Goal: Task Accomplishment & Management: Manage account settings

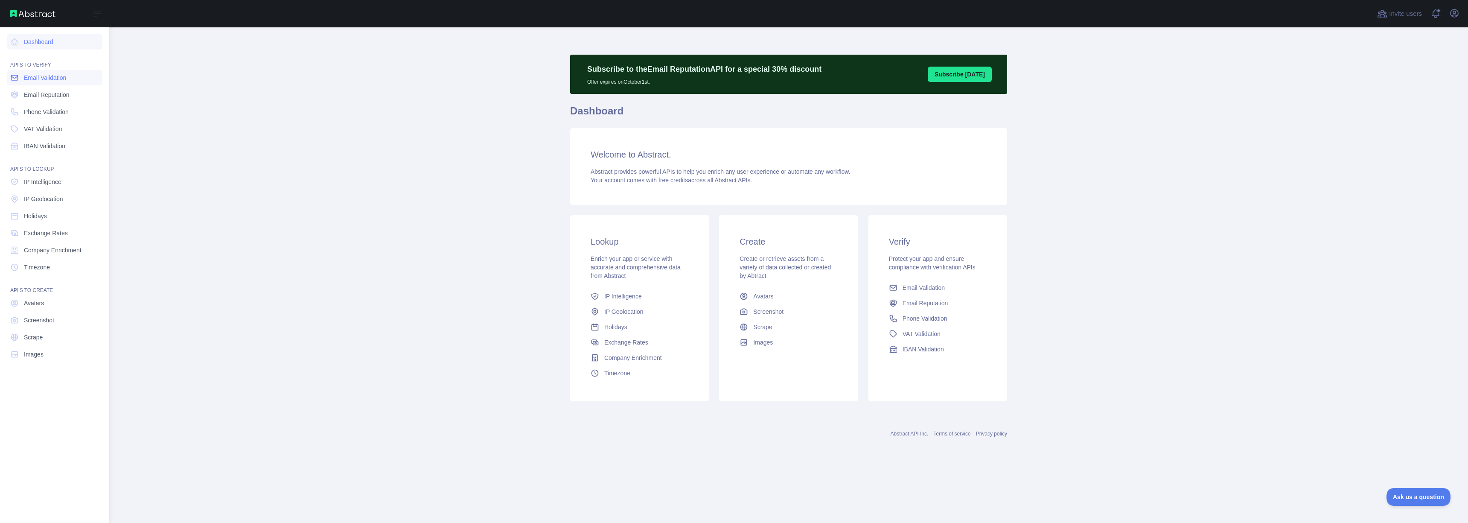
click at [43, 81] on span "Email Validation" at bounding box center [45, 77] width 42 height 9
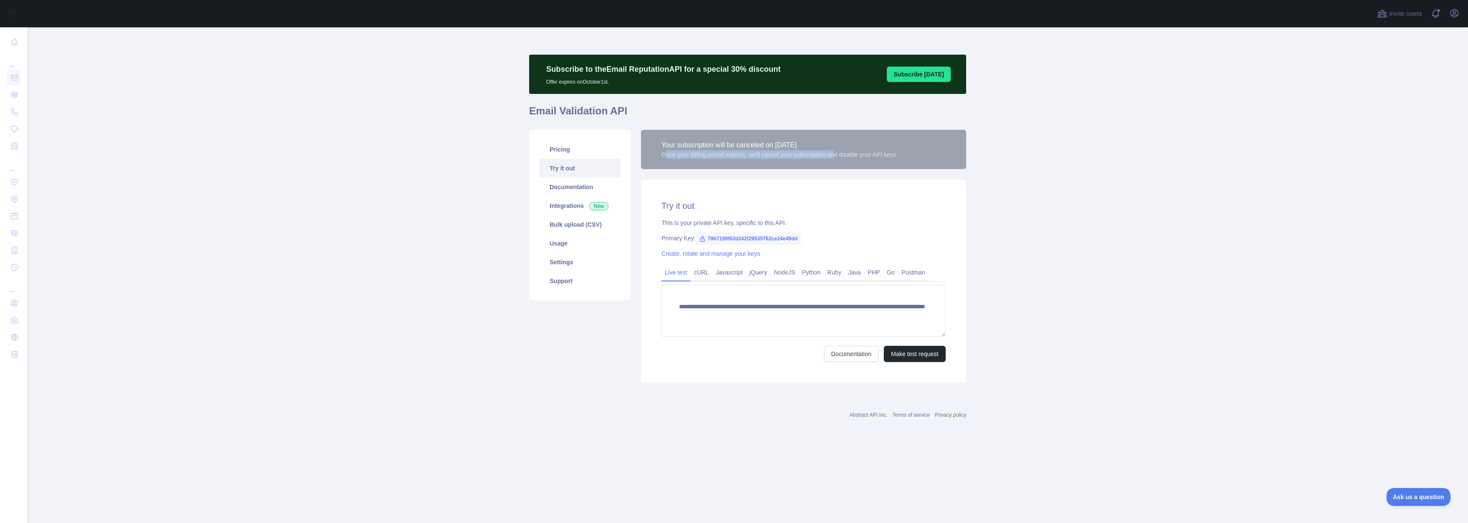
drag, startPoint x: 666, startPoint y: 155, endPoint x: 844, endPoint y: 155, distance: 178.3
click at [844, 155] on div "Once your billing period expires, we'll cancel your subscription and disable yo…" at bounding box center [779, 154] width 236 height 9
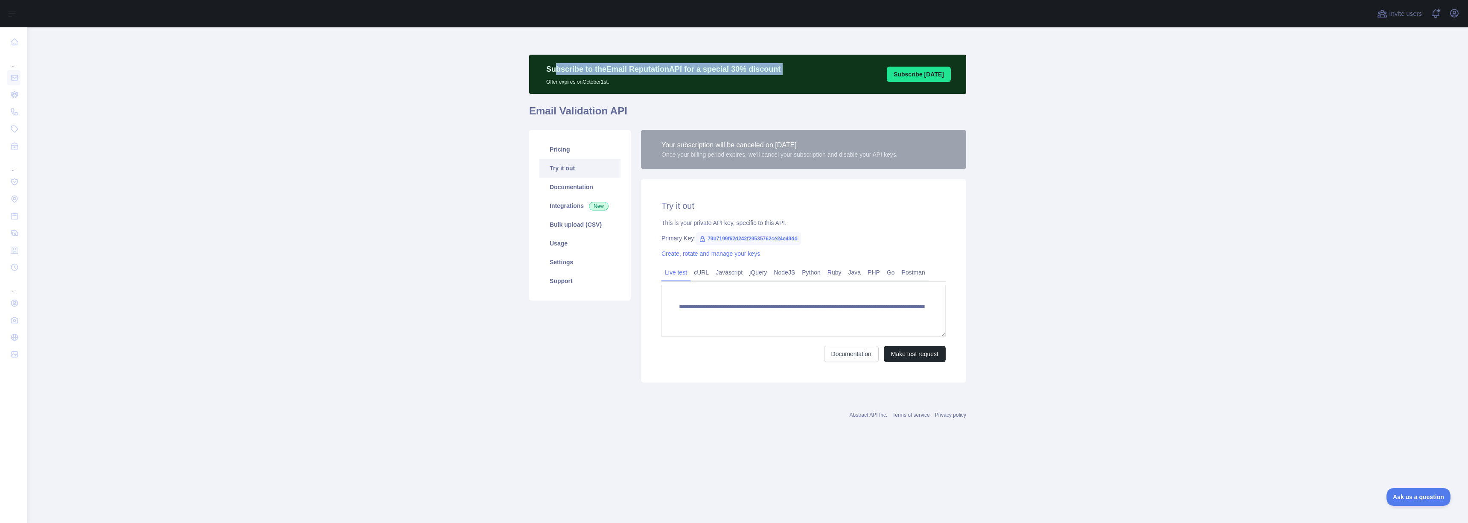
drag, startPoint x: 557, startPoint y: 70, endPoint x: 647, endPoint y: 78, distance: 90.4
click at [648, 78] on div "Subscribe to the Email Reputation API for a special 30 % discount Offer expires…" at bounding box center [663, 74] width 251 height 22
click at [643, 81] on p "Offer expires on [DATE]." at bounding box center [663, 80] width 234 height 10
drag, startPoint x: 634, startPoint y: 83, endPoint x: 539, endPoint y: 62, distance: 97.4
click at [539, 62] on div "Subscribe to the Email Reputation API for a special 30 % discount Offer expires…" at bounding box center [747, 74] width 437 height 39
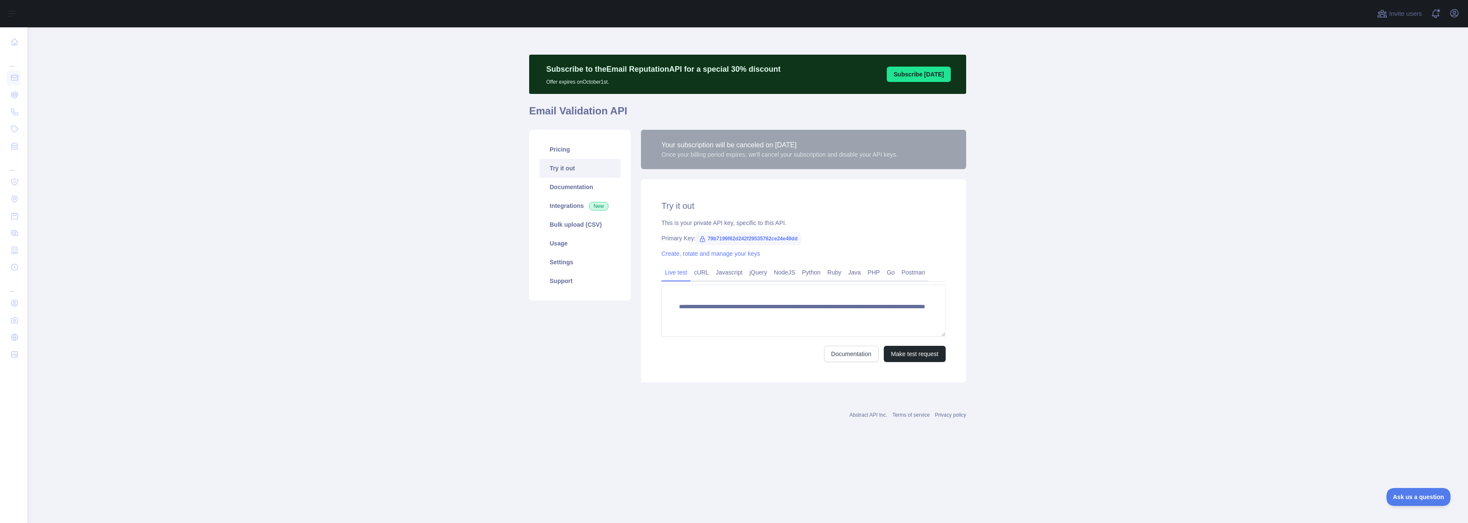
click at [449, 164] on main "**********" at bounding box center [747, 274] width 1440 height 495
drag, startPoint x: 666, startPoint y: 145, endPoint x: 922, endPoint y: 155, distance: 256.6
click at [922, 155] on div "Your subscription will be canceled on [DATE] Once your billing period expires, …" at bounding box center [803, 149] width 284 height 19
click at [922, 157] on div "Your subscription will be canceled on [DATE] Once your billing period expires, …" at bounding box center [803, 149] width 284 height 19
drag, startPoint x: 922, startPoint y: 157, endPoint x: 666, endPoint y: 150, distance: 255.2
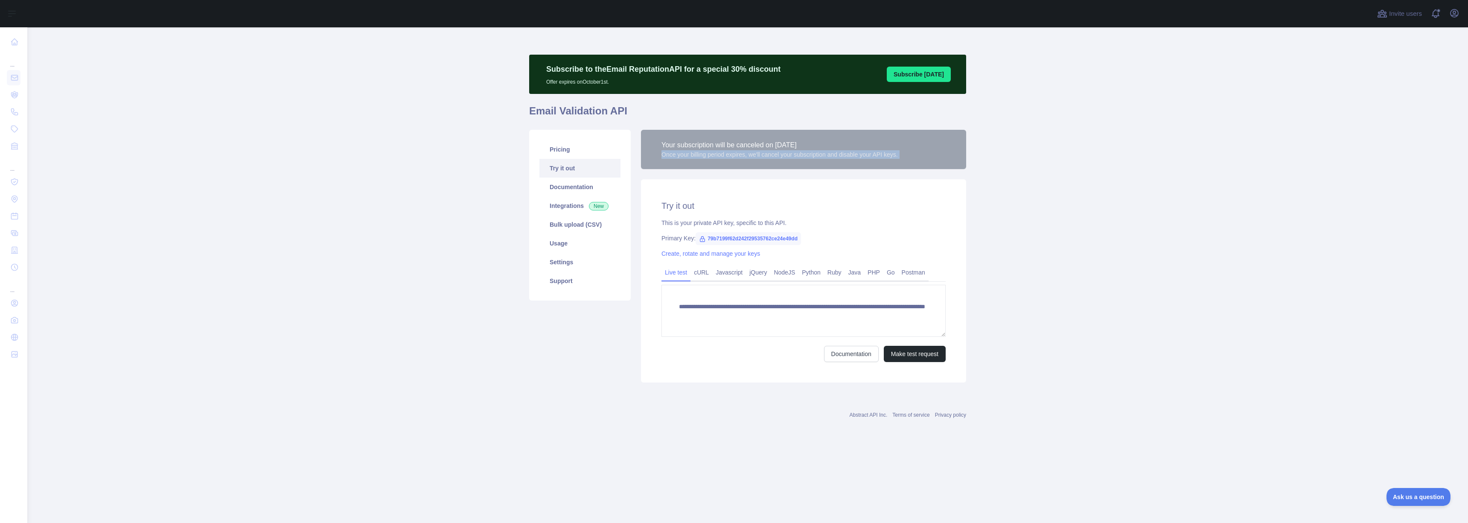
click at [666, 150] on div "Your subscription will be canceled on [DATE] Once your billing period expires, …" at bounding box center [803, 149] width 284 height 19
click at [680, 144] on div "Your subscription will be canceled on [DATE]" at bounding box center [779, 145] width 236 height 10
drag, startPoint x: 661, startPoint y: 143, endPoint x: 947, endPoint y: 158, distance: 286.3
click at [947, 158] on div "Your subscription will be canceled on [DATE] Once your billing period expires, …" at bounding box center [803, 149] width 325 height 39
click at [914, 159] on div "Your subscription will be canceled on [DATE] Once your billing period expires, …" at bounding box center [803, 149] width 325 height 39
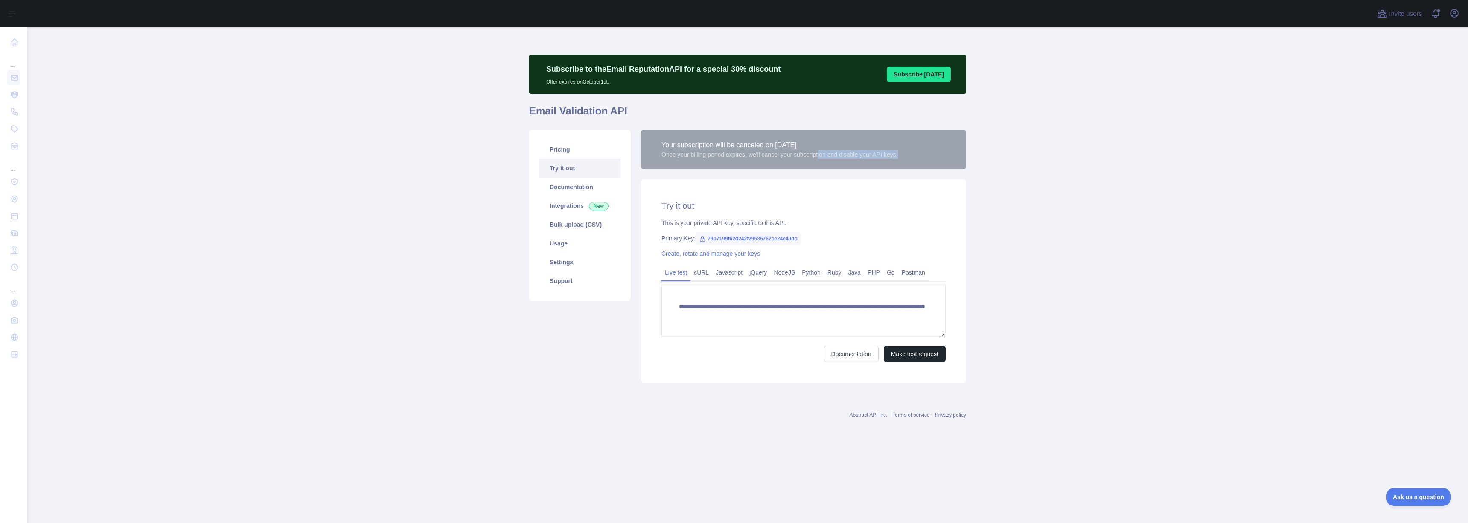
drag, startPoint x: 829, startPoint y: 154, endPoint x: 919, endPoint y: 154, distance: 90.0
click at [919, 154] on div "Your subscription will be canceled on [DATE] Once your billing period expires, …" at bounding box center [803, 149] width 284 height 19
click at [1450, 13] on icon "button" at bounding box center [1454, 13] width 8 height 8
click at [1381, 87] on button "Billing" at bounding box center [1413, 92] width 96 height 15
click at [687, 146] on div "Your subscription will be canceled on [DATE]" at bounding box center [779, 145] width 236 height 10
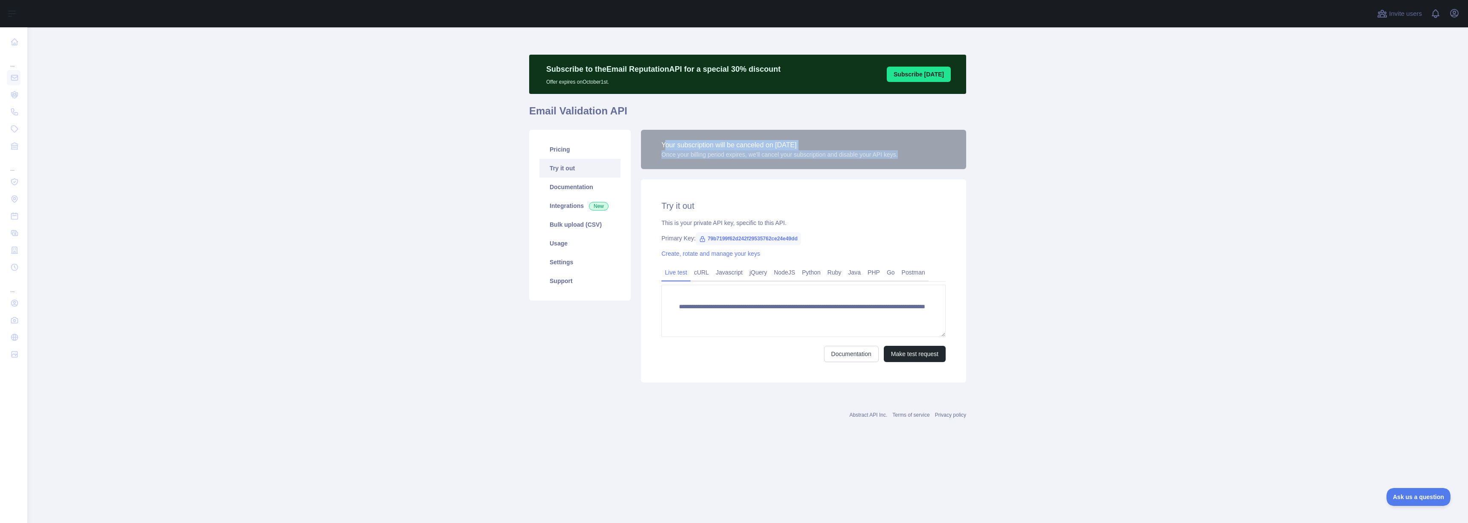
drag, startPoint x: 663, startPoint y: 143, endPoint x: 919, endPoint y: 159, distance: 256.5
click at [919, 159] on div "Your subscription will be canceled on [DATE] Once your billing period expires, …" at bounding box center [803, 149] width 325 height 39
click at [919, 157] on div "Your subscription will be canceled on [DATE] Once your billing period expires, …" at bounding box center [803, 149] width 284 height 19
drag, startPoint x: 920, startPoint y: 157, endPoint x: 622, endPoint y: 153, distance: 298.3
click at [651, 142] on div "Your subscription will be canceled on [DATE] Once your billing period expires, …" at bounding box center [803, 149] width 325 height 39
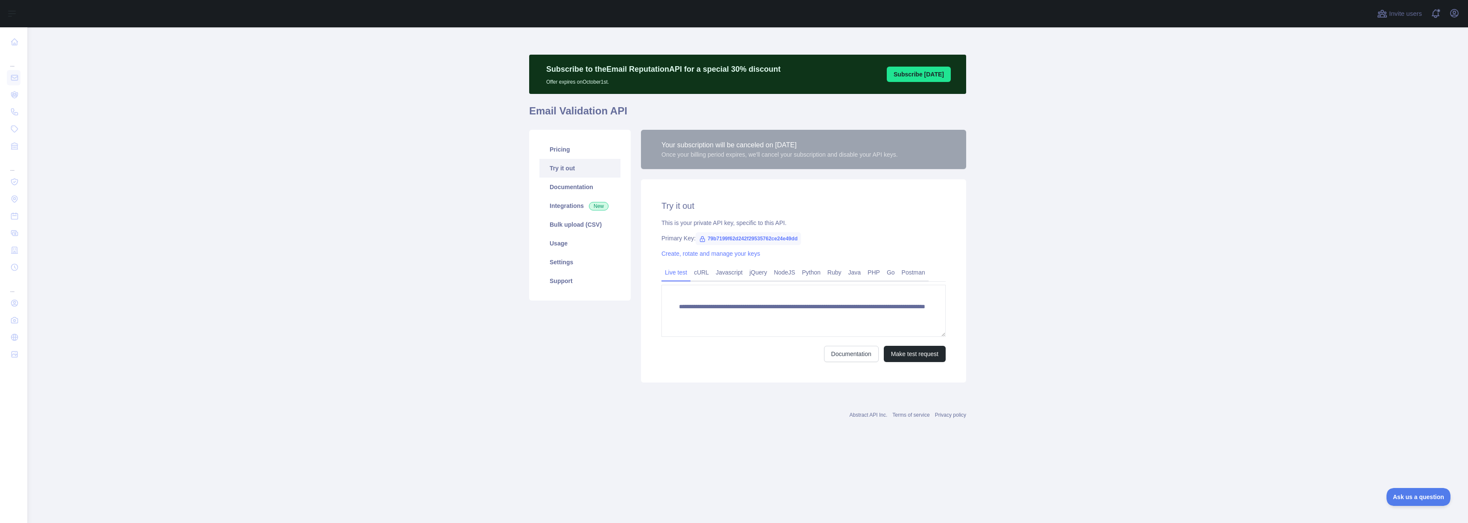
click at [375, 193] on main "**********" at bounding box center [747, 274] width 1440 height 495
drag, startPoint x: 1115, startPoint y: 138, endPoint x: 1044, endPoint y: 116, distance: 74.8
click at [1115, 138] on main "**********" at bounding box center [747, 274] width 1440 height 495
drag, startPoint x: 325, startPoint y: 230, endPoint x: 572, endPoint y: 177, distance: 252.7
click at [334, 230] on main "**********" at bounding box center [747, 274] width 1440 height 495
